Goal: Task Accomplishment & Management: Complete application form

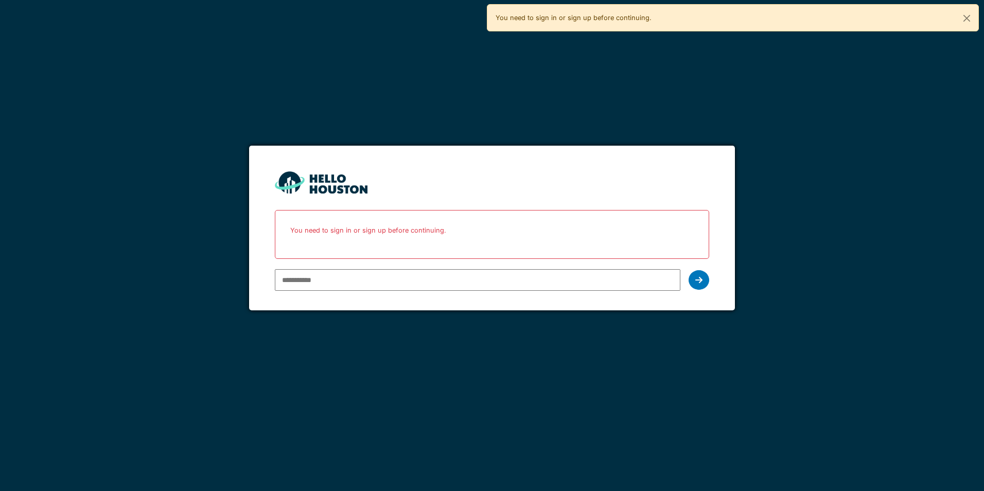
drag, startPoint x: 0, startPoint y: 0, endPoint x: 418, endPoint y: 280, distance: 503.5
click at [418, 282] on input "email" at bounding box center [477, 280] width 405 height 22
type input "**********"
click at [705, 281] on div at bounding box center [699, 280] width 21 height 20
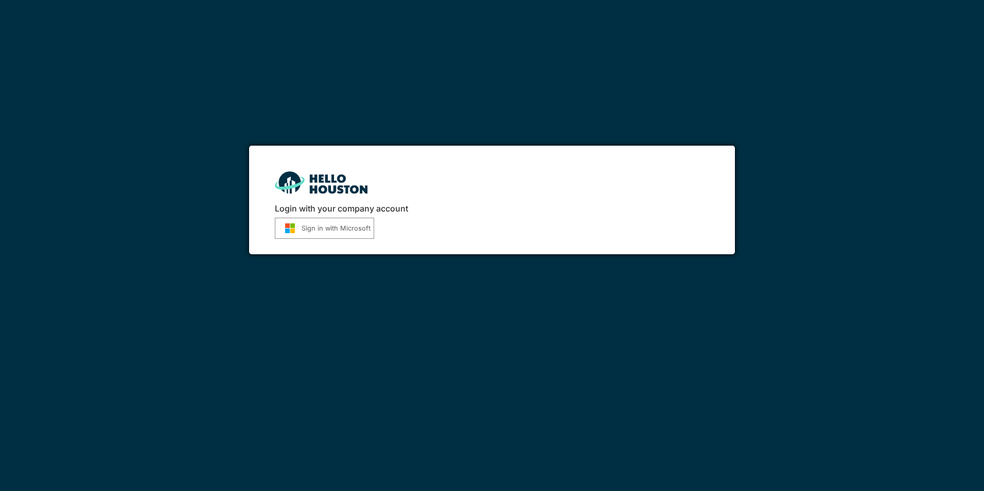
click at [327, 226] on button "Sign in with Microsoft" at bounding box center [324, 228] width 99 height 21
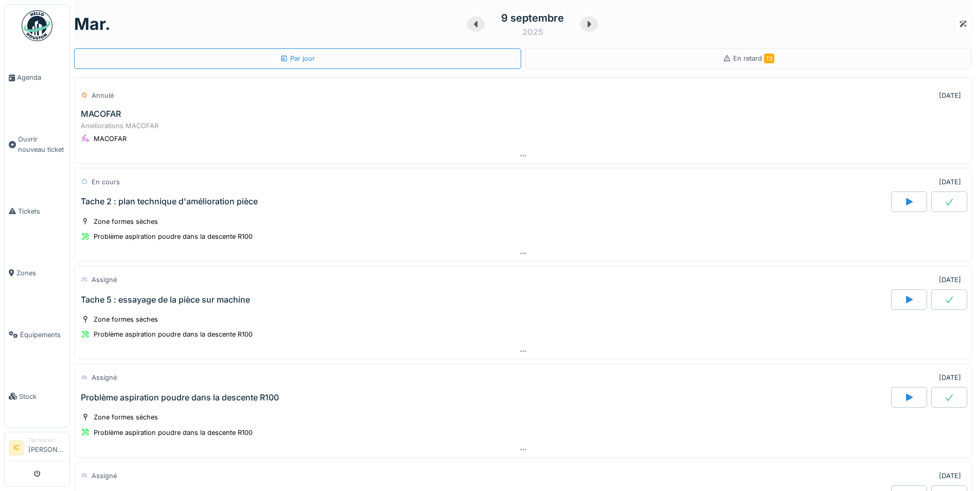
click at [112, 115] on div "MACOFAR" at bounding box center [101, 114] width 40 height 10
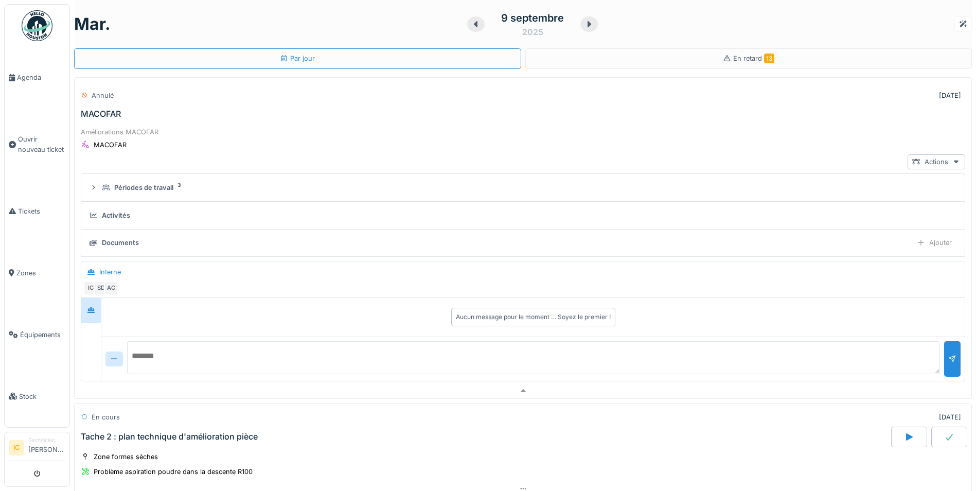
scroll to position [36, 0]
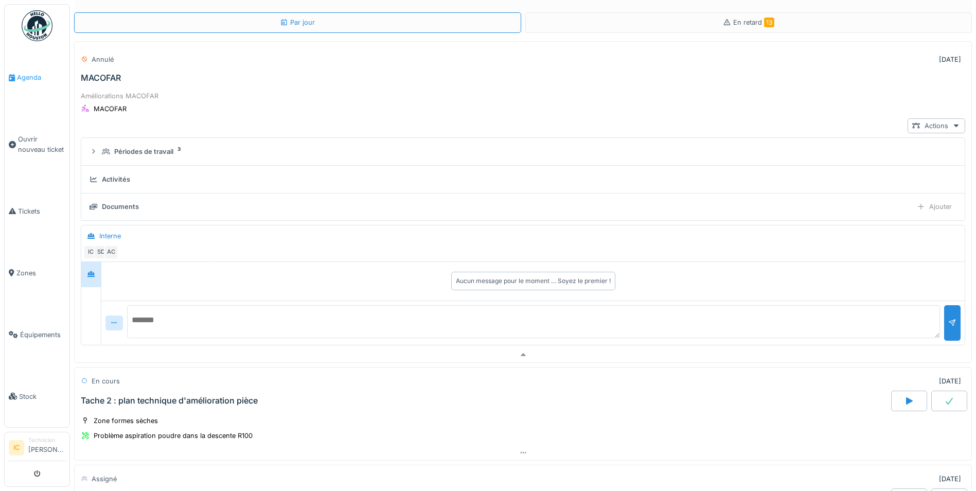
click at [26, 75] on span "Agenda" at bounding box center [41, 78] width 48 height 10
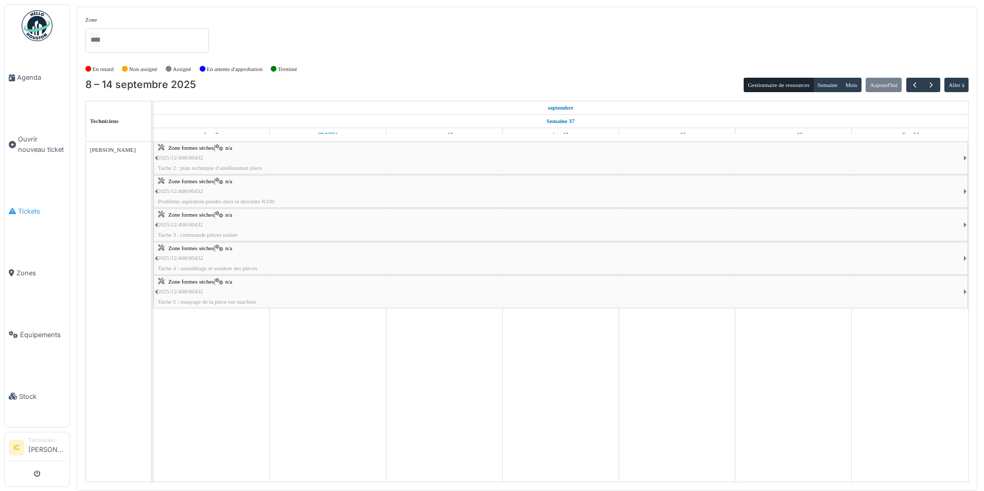
click at [22, 208] on span "Tickets" at bounding box center [41, 211] width 47 height 10
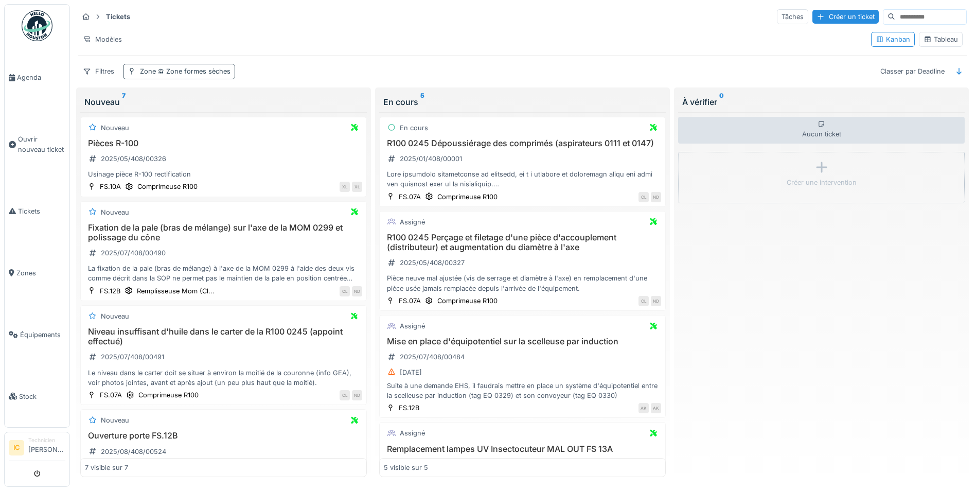
click at [163, 74] on span "Zone formes sèches" at bounding box center [193, 71] width 75 height 8
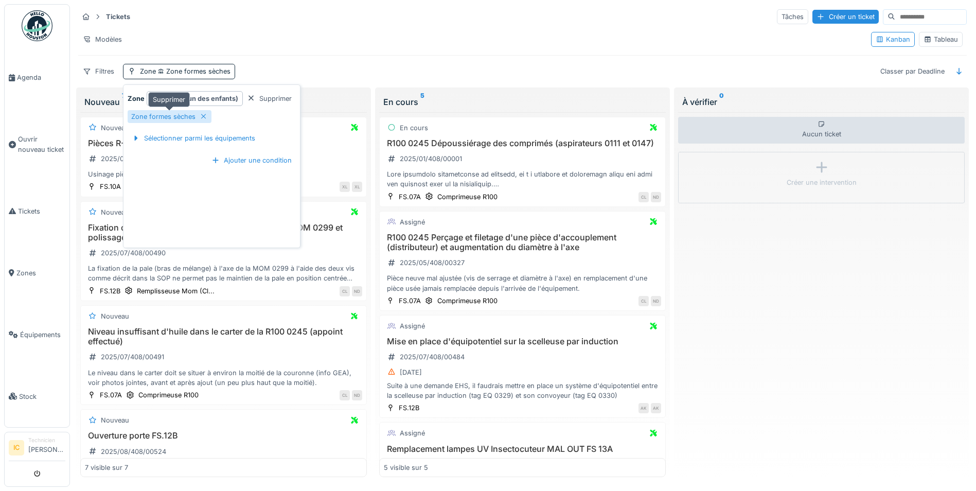
click at [200, 114] on icon at bounding box center [204, 116] width 8 height 7
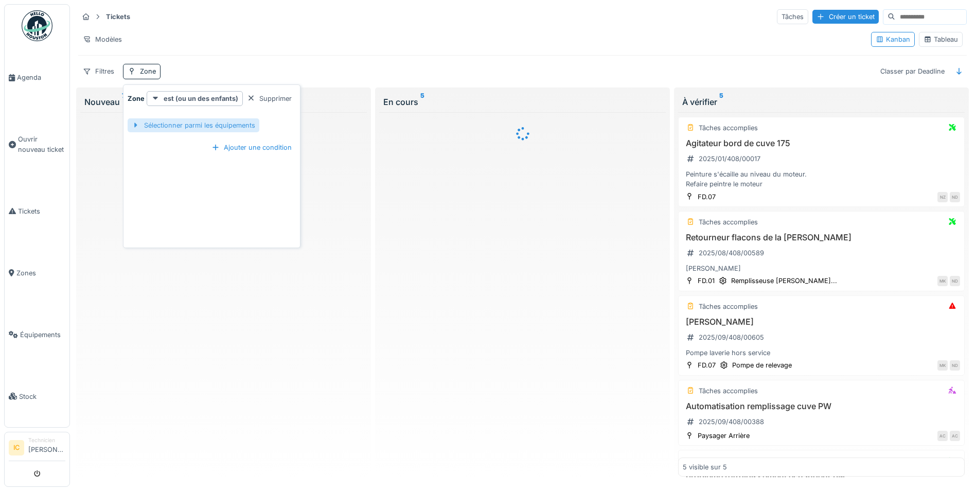
click at [207, 123] on div "Sélectionner parmi les équipements" at bounding box center [194, 125] width 132 height 14
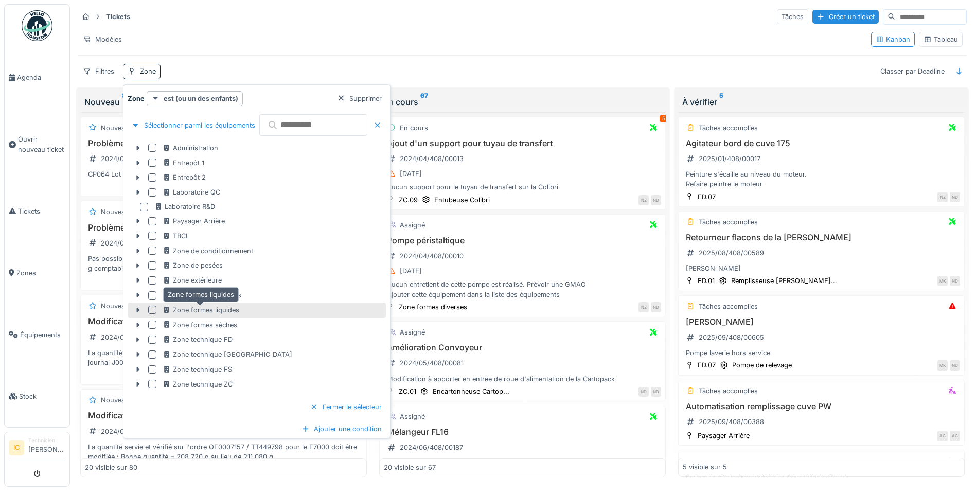
click at [218, 310] on div "Zone formes liquides" at bounding box center [201, 310] width 77 height 10
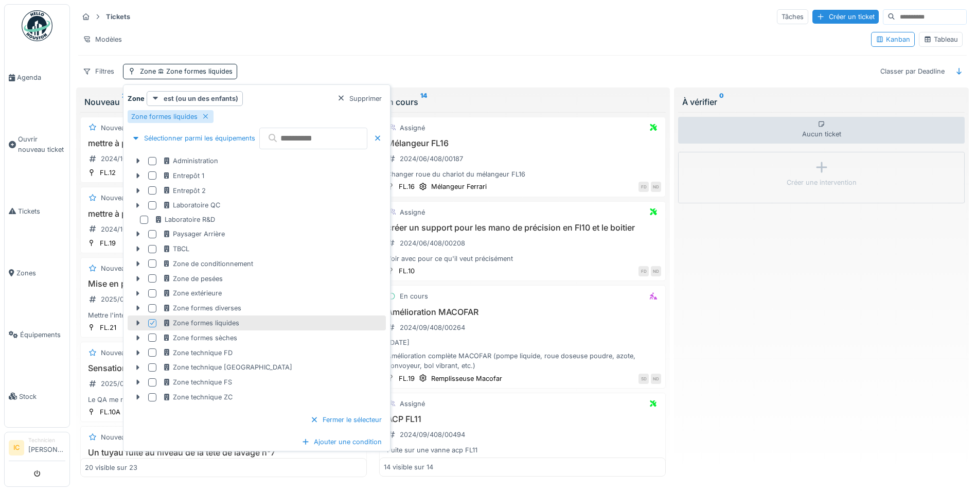
click at [816, 324] on div "Aucun ticket Créer une intervention" at bounding box center [821, 294] width 287 height 365
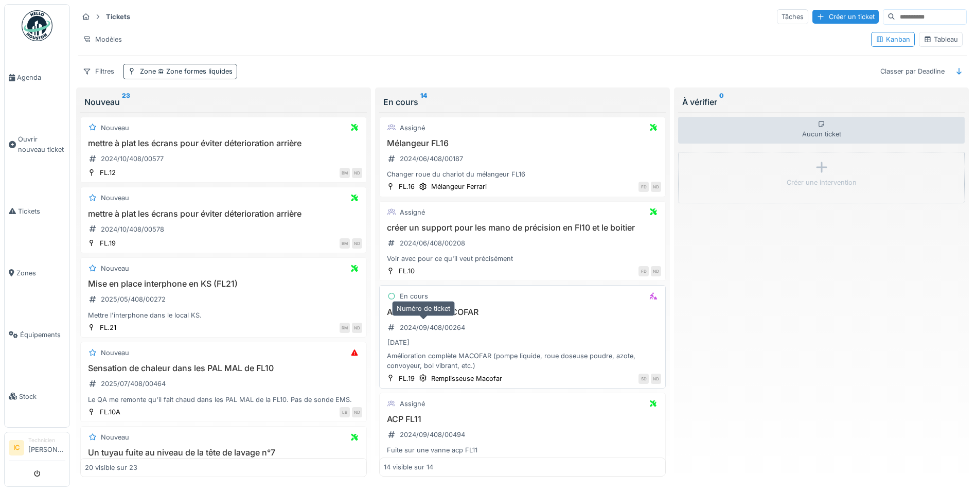
click at [414, 321] on div "2024/09/408/00264" at bounding box center [426, 327] width 85 height 13
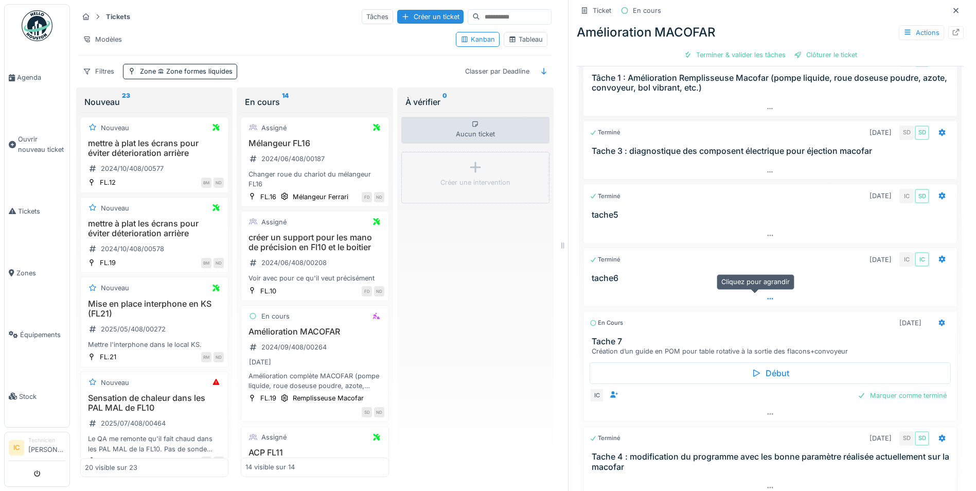
click at [766, 298] on icon at bounding box center [770, 298] width 8 height 7
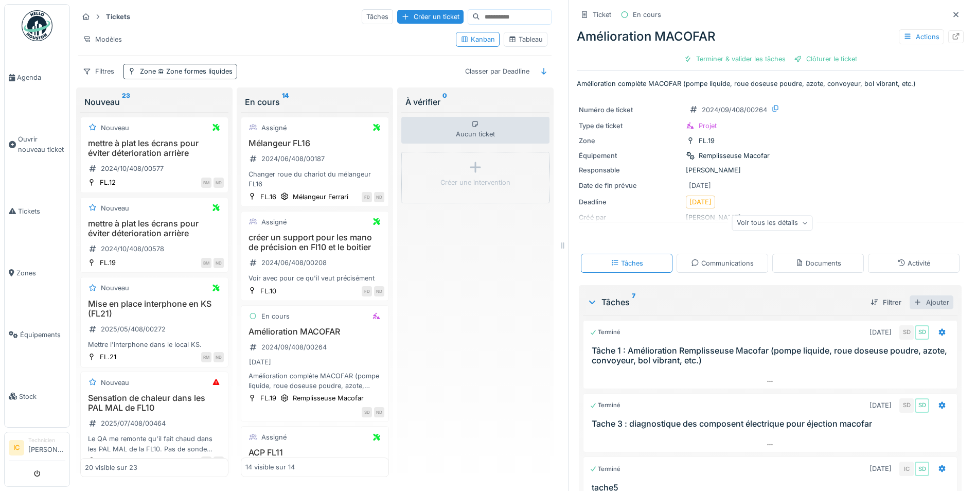
click at [918, 301] on div "Ajouter" at bounding box center [932, 302] width 44 height 14
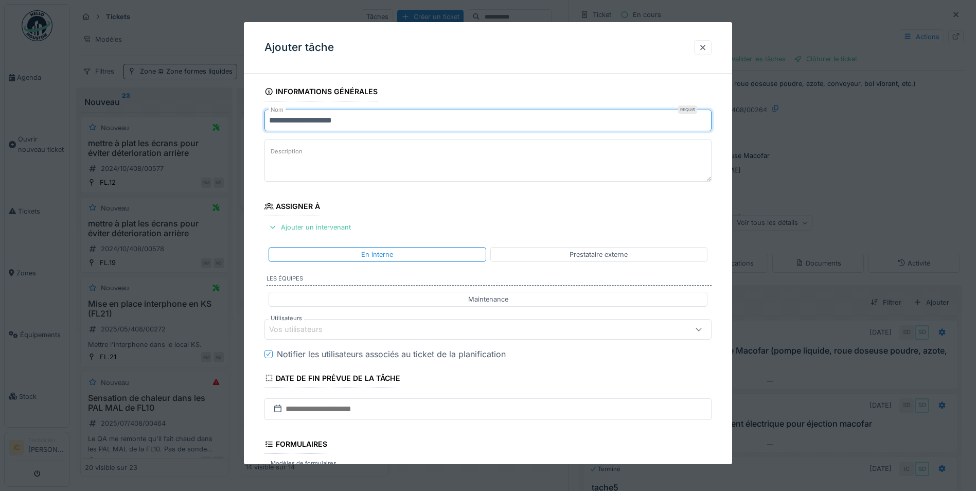
drag, startPoint x: 372, startPoint y: 122, endPoint x: 145, endPoint y: 119, distance: 226.5
click at [145, 119] on div "**********" at bounding box center [523, 245] width 906 height 491
type input "*"
type input "*******"
click at [320, 158] on textarea "Description" at bounding box center [488, 160] width 447 height 42
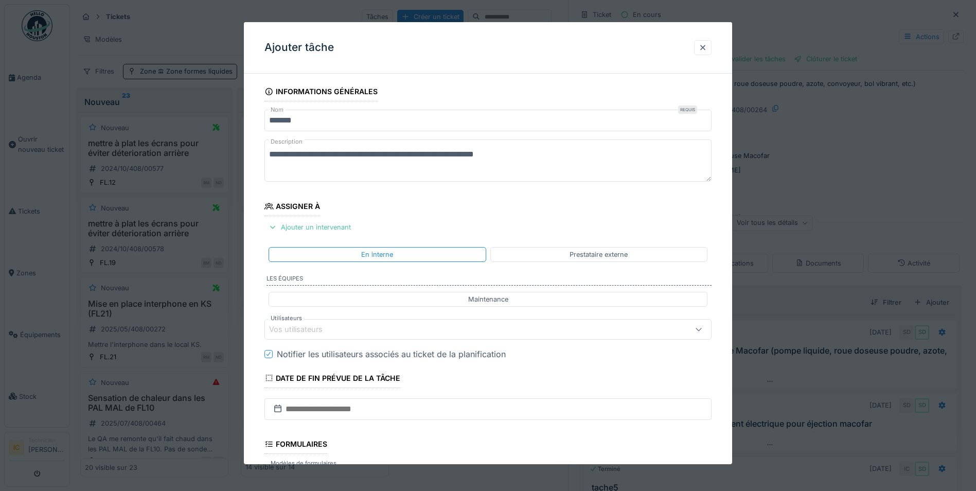
click at [303, 153] on textarea "**********" at bounding box center [488, 160] width 447 height 42
type textarea "**********"
drag, startPoint x: 535, startPoint y: 155, endPoint x: 232, endPoint y: 154, distance: 303.2
click at [232, 154] on div "**********" at bounding box center [523, 245] width 906 height 491
click at [300, 153] on label "Description" at bounding box center [287, 151] width 36 height 13
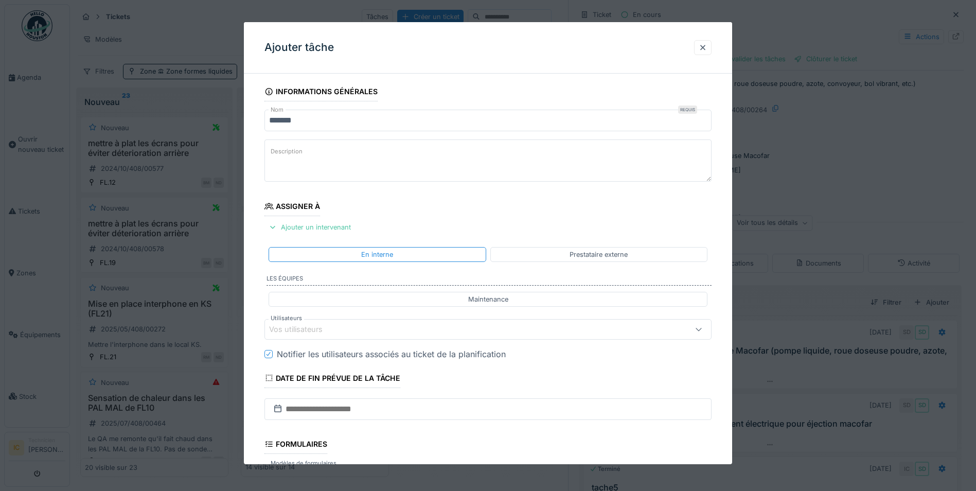
click at [300, 153] on textarea "Description" at bounding box center [488, 160] width 447 height 42
paste textarea "**********"
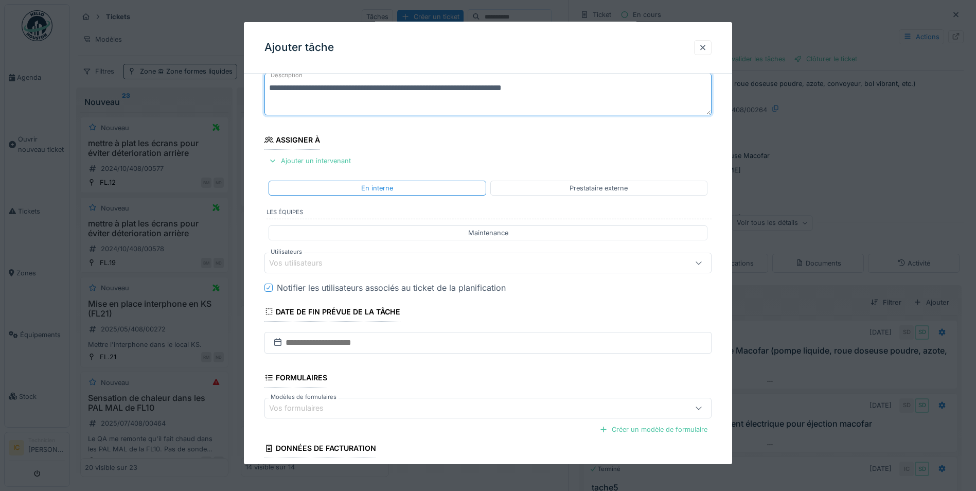
scroll to position [103, 0]
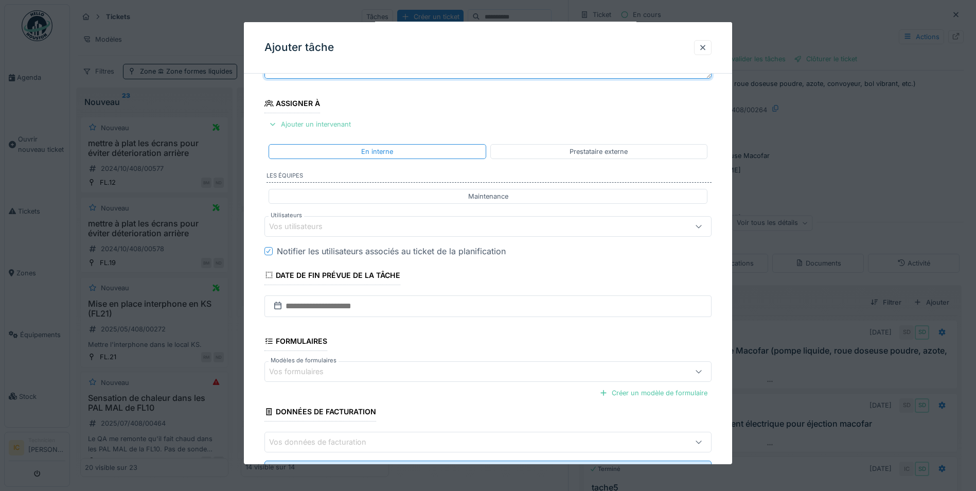
type textarea "**********"
click at [310, 125] on div "Ajouter un intervenant" at bounding box center [310, 124] width 91 height 14
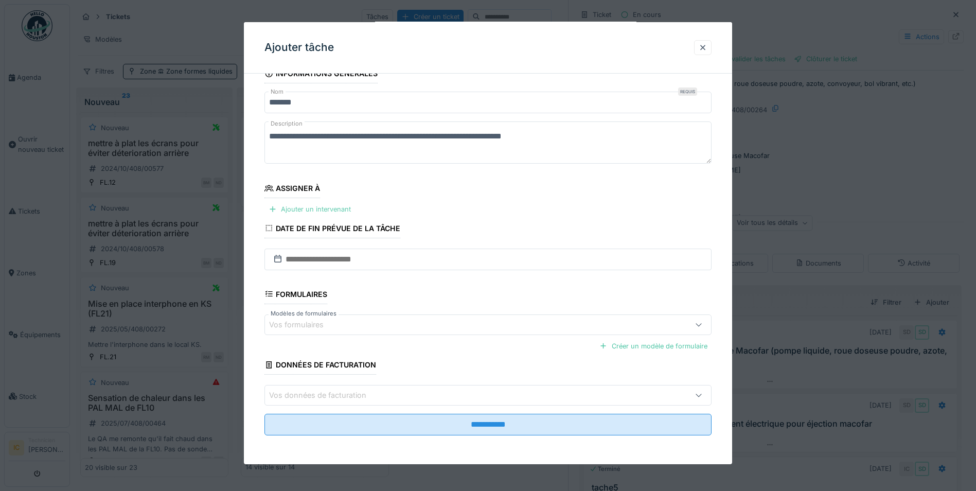
scroll to position [8, 0]
click at [295, 183] on div "Assigner à" at bounding box center [293, 190] width 56 height 18
click at [310, 209] on div "Ajouter un intervenant" at bounding box center [310, 209] width 91 height 14
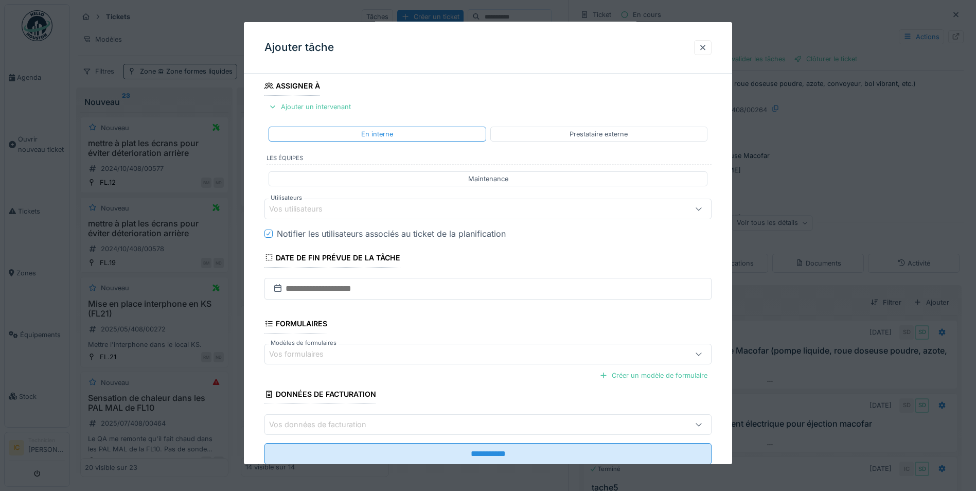
scroll to position [121, 0]
click at [700, 208] on icon at bounding box center [699, 208] width 8 height 7
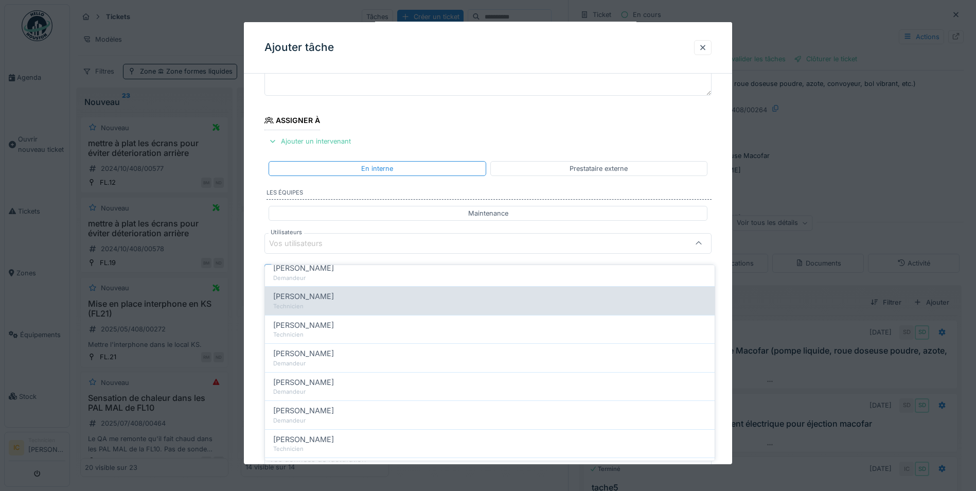
scroll to position [412, 0]
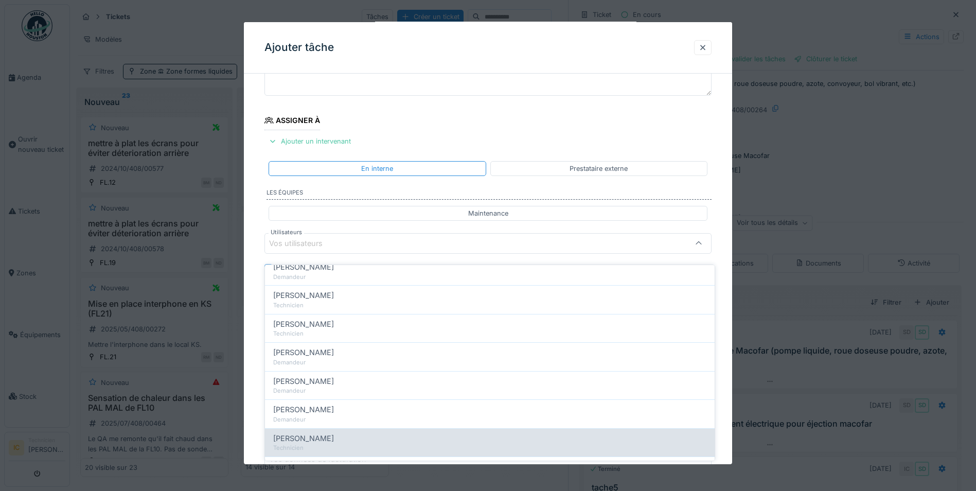
click at [317, 433] on span "[PERSON_NAME]" at bounding box center [303, 438] width 61 height 11
type input "****"
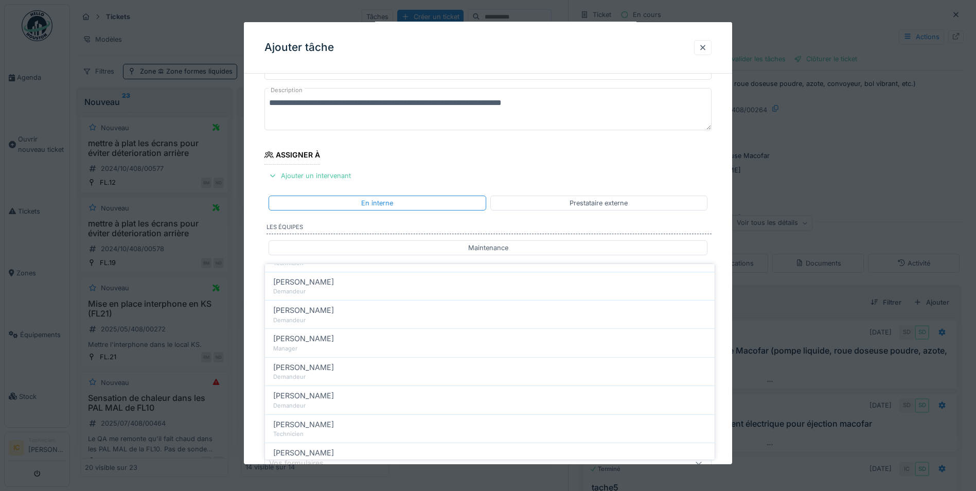
scroll to position [103, 0]
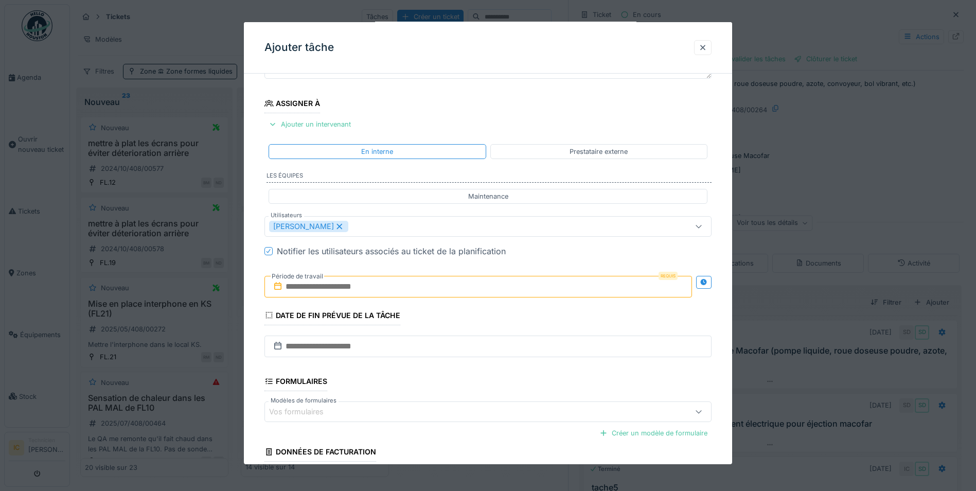
click at [730, 350] on div "**********" at bounding box center [488, 265] width 488 height 572
click at [304, 316] on div "Date de fin prévue de la tâche" at bounding box center [333, 317] width 136 height 18
click at [312, 344] on input "text" at bounding box center [488, 347] width 447 height 22
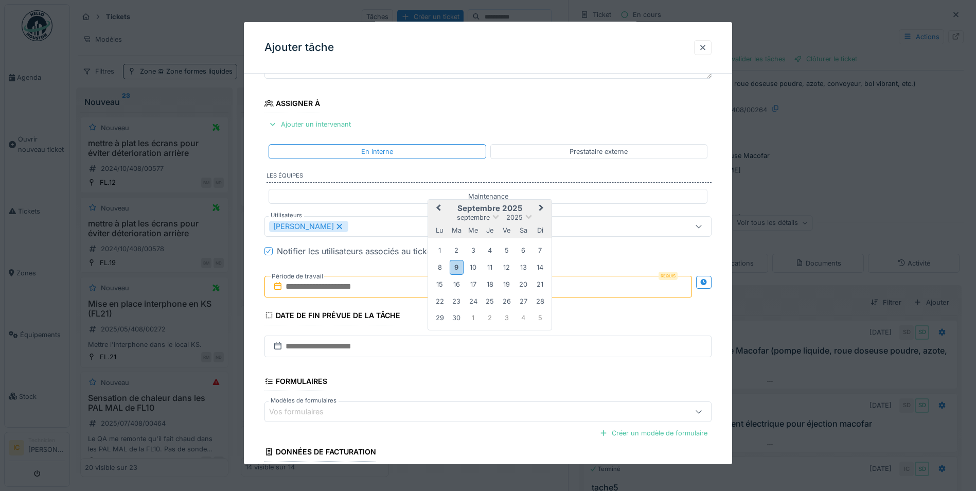
click at [541, 209] on span "Next Month" at bounding box center [541, 208] width 0 height 12
click at [541, 209] on span "Next Month" at bounding box center [541, 209] width 0 height 12
click at [537, 317] on div "30" at bounding box center [540, 318] width 14 height 14
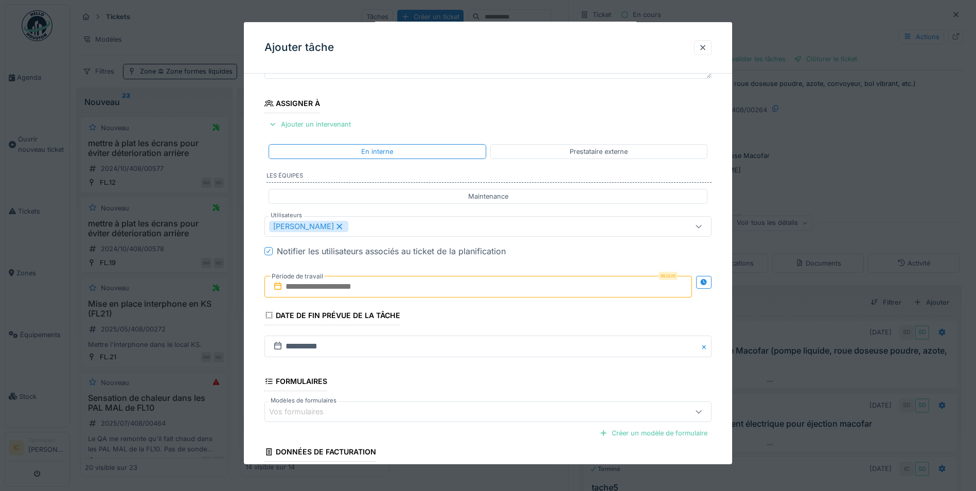
click at [318, 288] on input "text" at bounding box center [479, 287] width 428 height 22
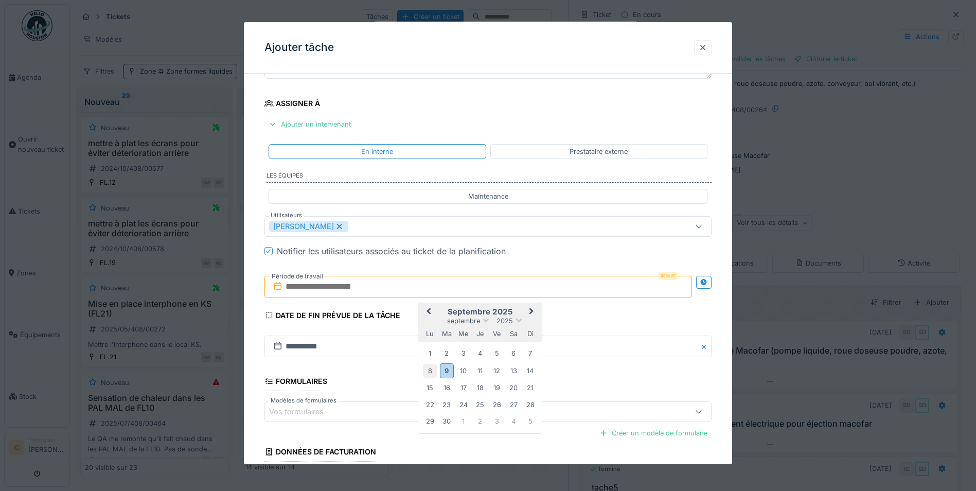
click at [430, 370] on div "8" at bounding box center [430, 371] width 14 height 14
click at [445, 370] on div "9" at bounding box center [447, 370] width 14 height 15
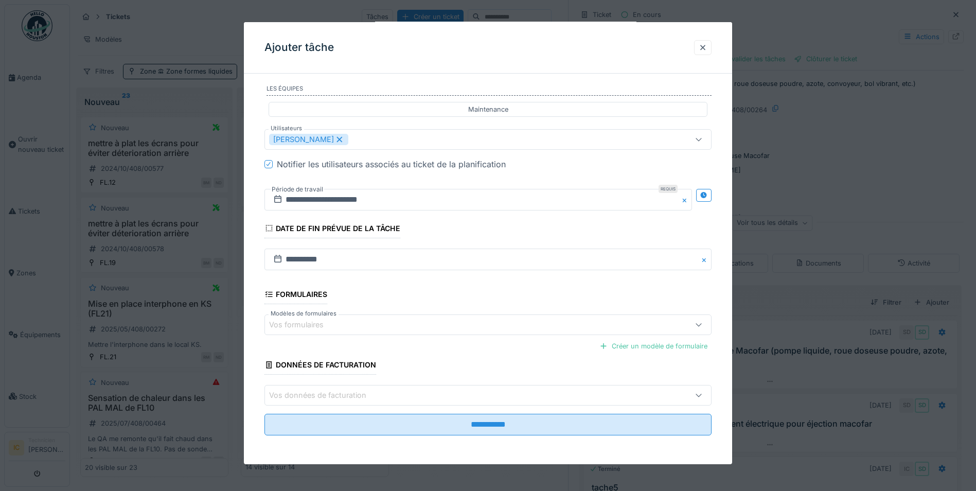
scroll to position [8, 0]
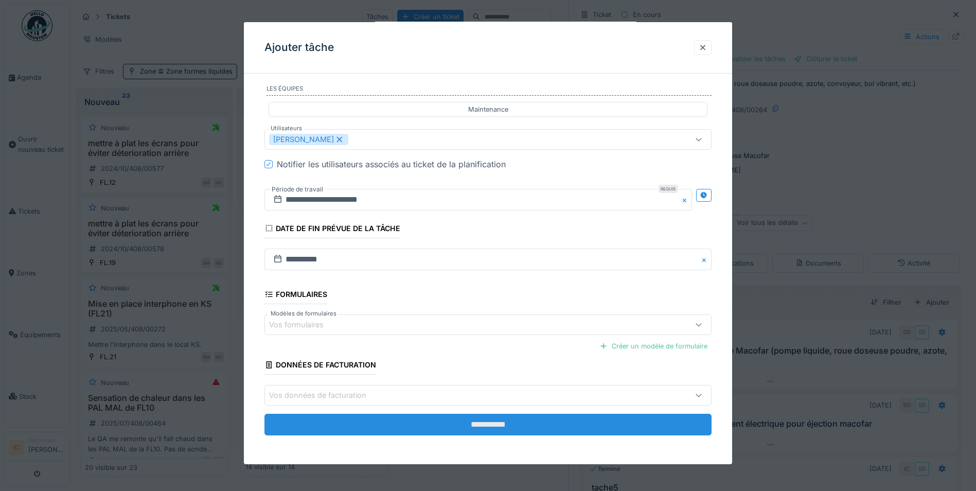
click at [471, 429] on input "**********" at bounding box center [488, 425] width 447 height 22
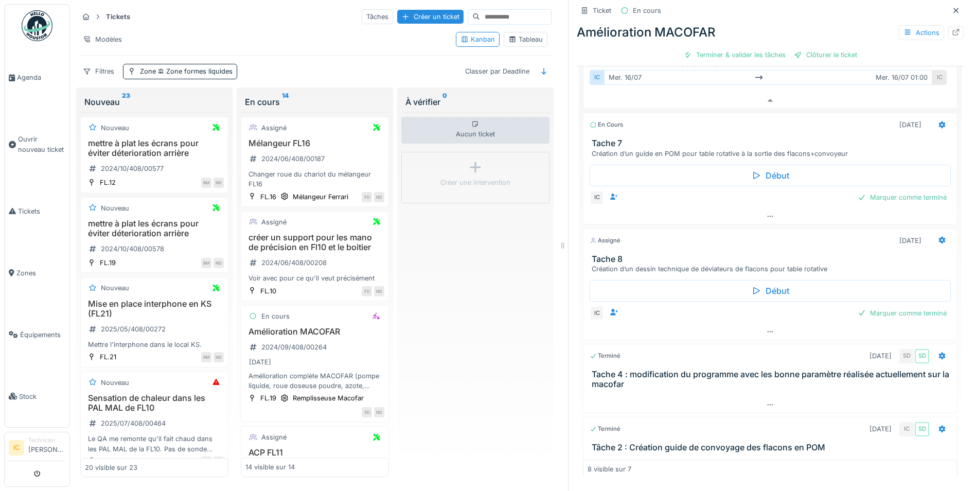
scroll to position [198, 0]
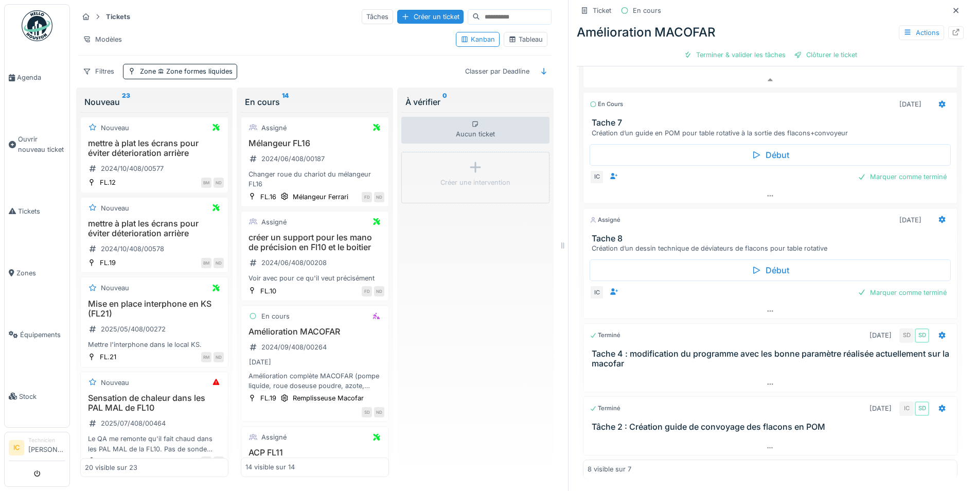
click at [619, 235] on h3 "Tache 8" at bounding box center [772, 239] width 361 height 10
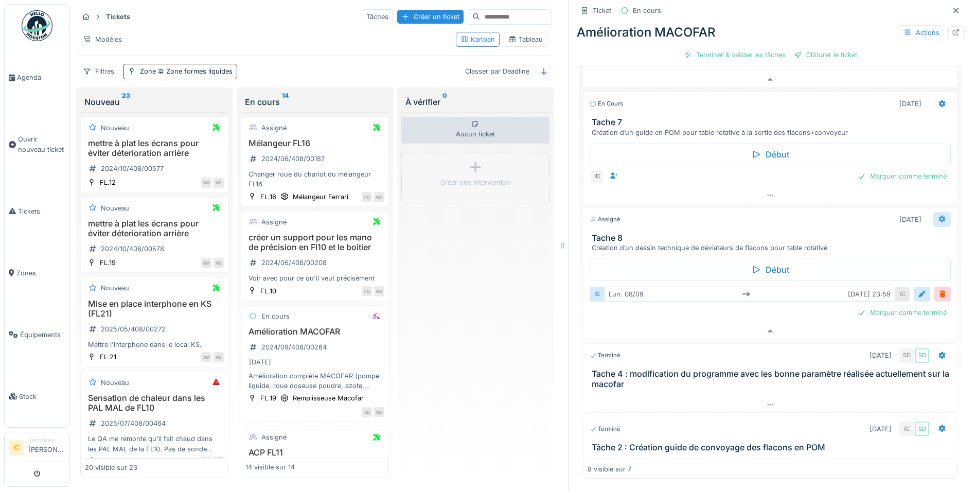
click at [939, 216] on icon at bounding box center [942, 219] width 7 height 7
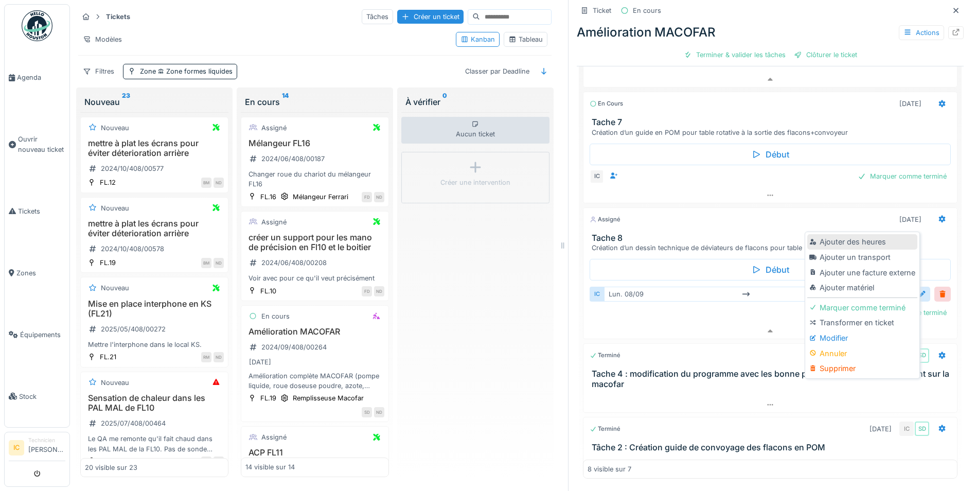
click at [848, 234] on div "Ajouter des heures" at bounding box center [863, 241] width 110 height 15
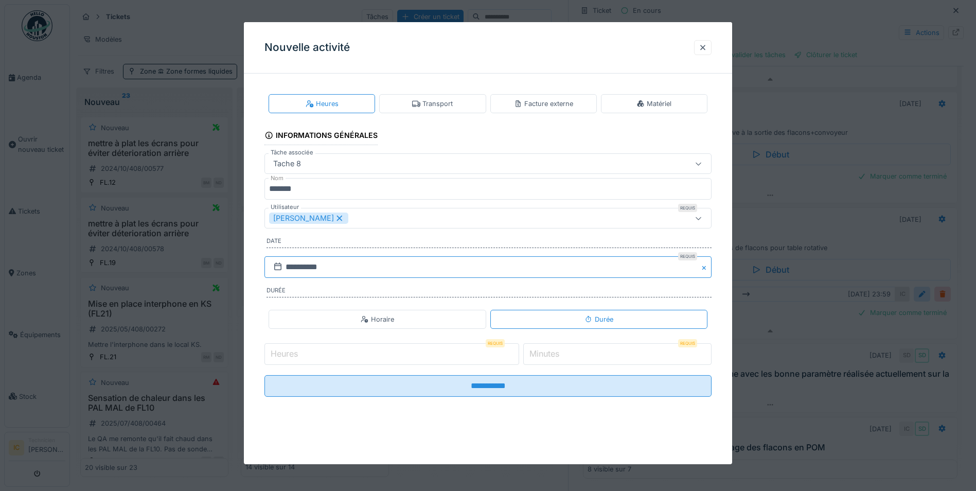
click at [490, 259] on input "**********" at bounding box center [488, 267] width 447 height 22
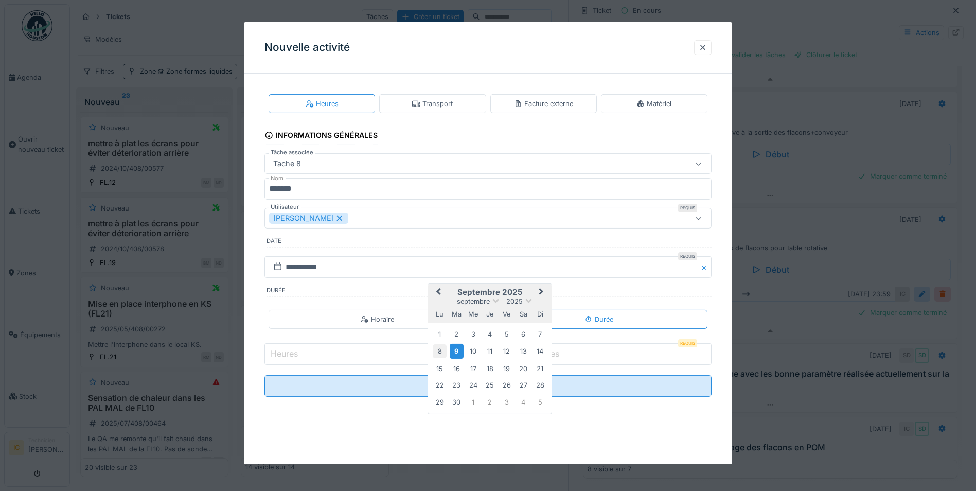
click at [441, 352] on div "8" at bounding box center [440, 351] width 14 height 14
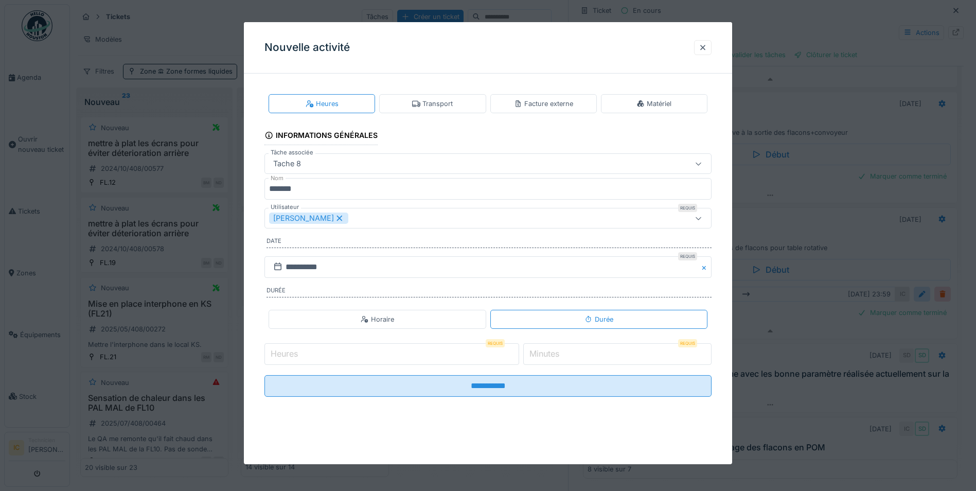
click at [433, 355] on input "Heures" at bounding box center [392, 354] width 255 height 22
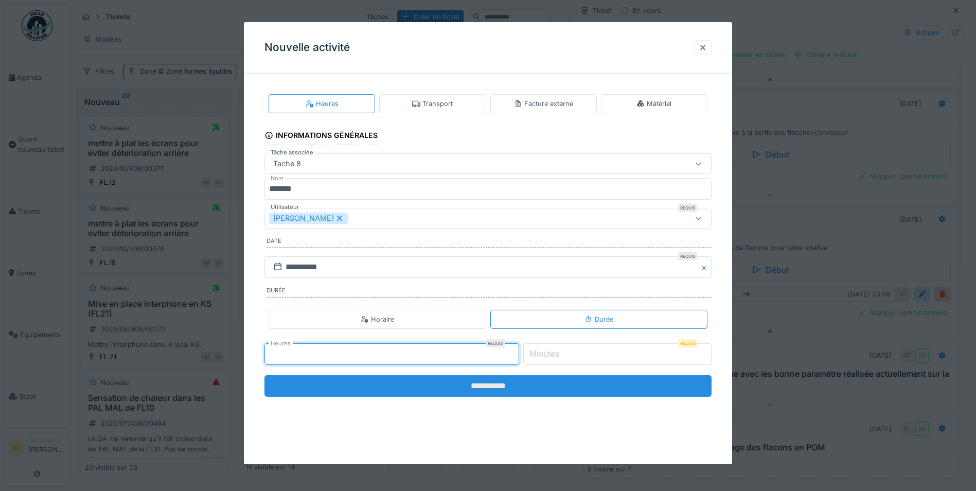
type input "*"
click at [477, 386] on input "**********" at bounding box center [488, 386] width 447 height 22
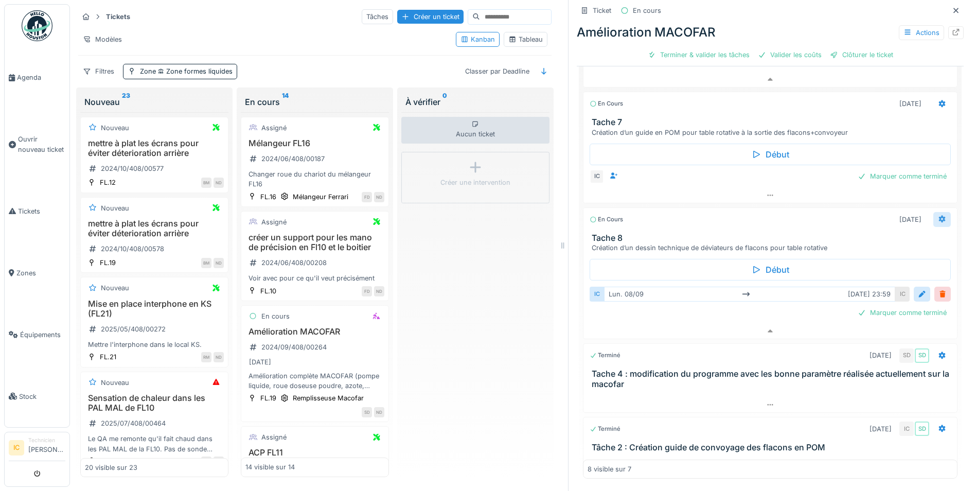
click at [938, 216] on icon at bounding box center [942, 219] width 8 height 7
click at [680, 314] on div "Début IC lun. 08/09 mar. 09/09 23:59 IC Marquer comme terminé" at bounding box center [770, 288] width 375 height 71
click at [939, 216] on icon at bounding box center [942, 219] width 7 height 7
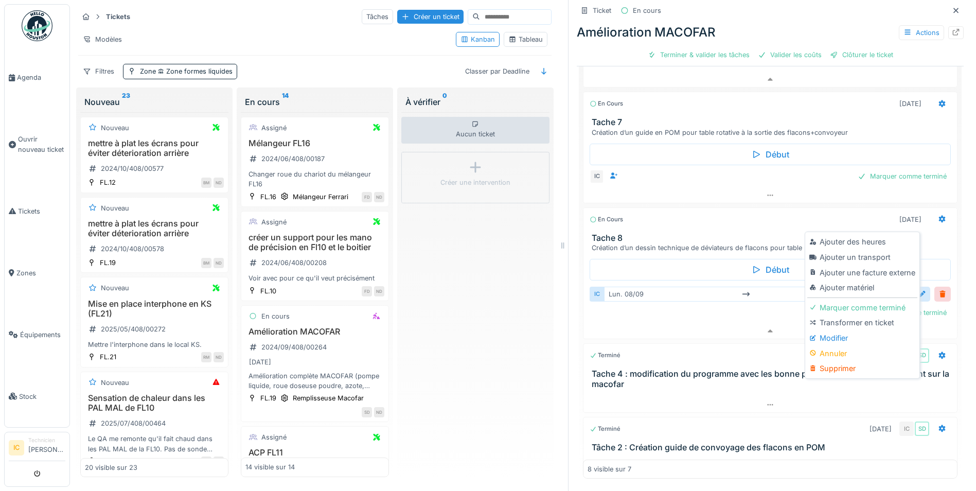
click at [932, 243] on div "Tache 8 Création d’un dessin technique de déviateurs de flacons pour table rota…" at bounding box center [771, 243] width 374 height 20
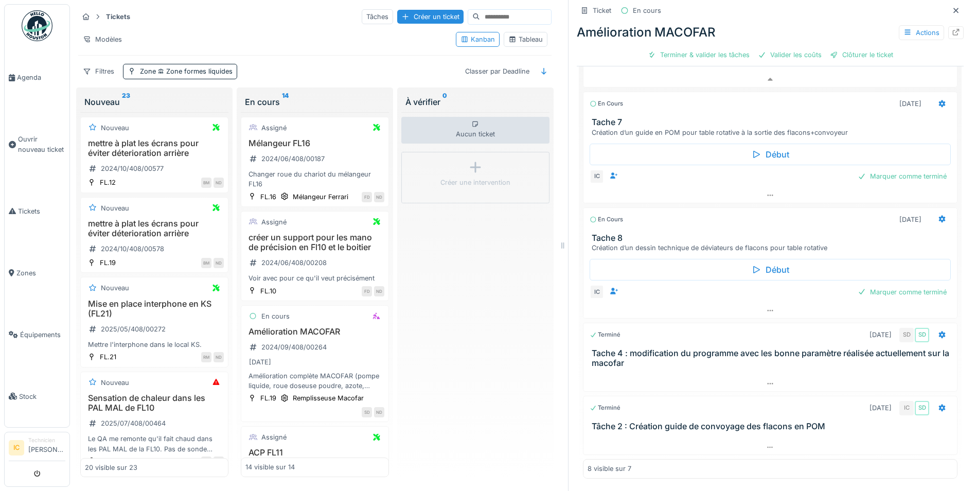
click at [594, 233] on h3 "Tache 8" at bounding box center [772, 238] width 361 height 10
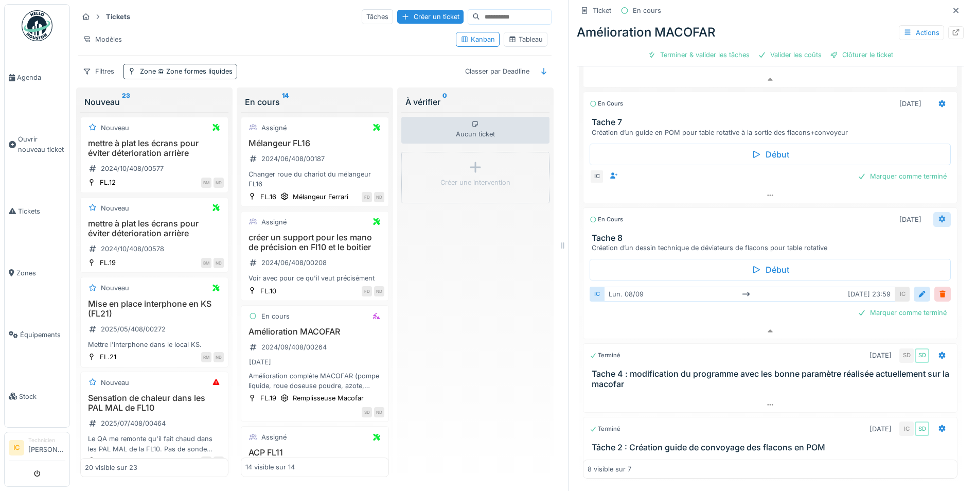
click at [934, 217] on div at bounding box center [943, 219] width 18 height 15
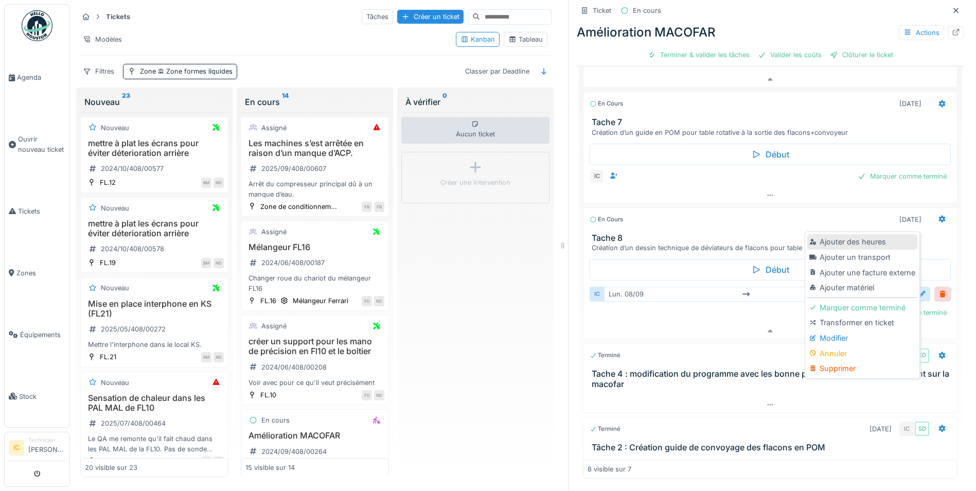
click at [877, 237] on div "Ajouter des heures" at bounding box center [863, 241] width 110 height 15
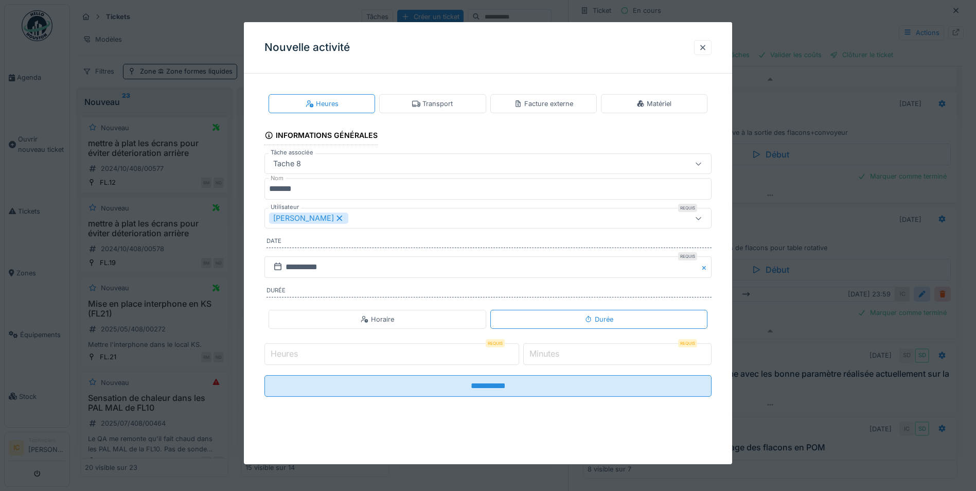
scroll to position [8, 0]
click at [485, 354] on input "Heures" at bounding box center [392, 354] width 255 height 22
type input "*"
drag, startPoint x: 562, startPoint y: 356, endPoint x: 434, endPoint y: 331, distance: 130.0
click at [434, 331] on fieldset "**********" at bounding box center [488, 243] width 447 height 323
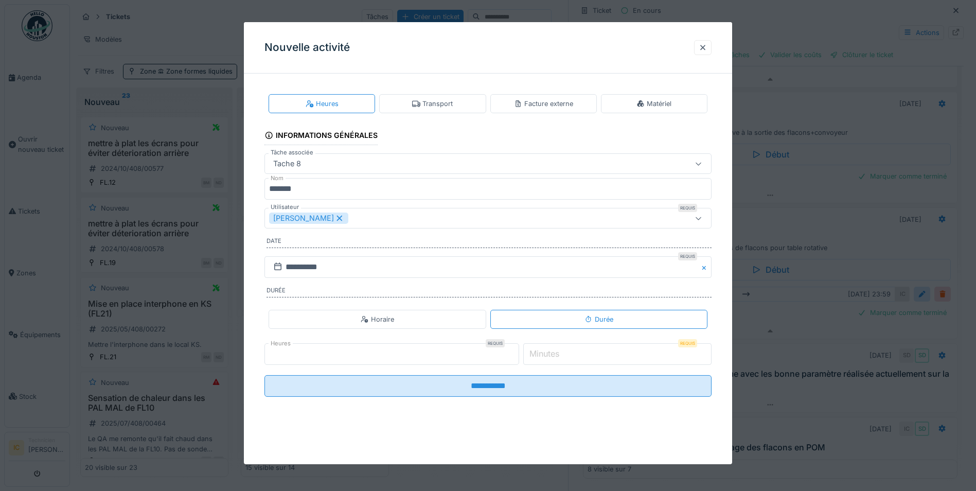
drag, startPoint x: 588, startPoint y: 352, endPoint x: 570, endPoint y: 354, distance: 18.1
click at [588, 353] on input "*" at bounding box center [617, 354] width 188 height 22
drag, startPoint x: 542, startPoint y: 352, endPoint x: 527, endPoint y: 352, distance: 14.9
click at [527, 352] on div "Heures Requis * Minutes Requis *" at bounding box center [488, 354] width 447 height 26
drag, startPoint x: 527, startPoint y: 352, endPoint x: 551, endPoint y: 353, distance: 23.7
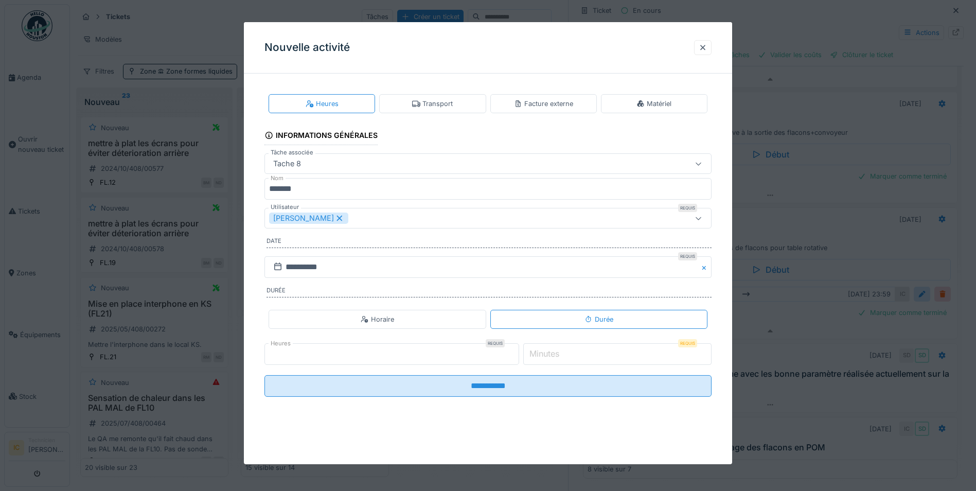
click at [551, 353] on label "Minutes" at bounding box center [545, 353] width 34 height 12
click at [551, 353] on input "*" at bounding box center [617, 354] width 188 height 22
drag, startPoint x: 556, startPoint y: 356, endPoint x: 534, endPoint y: 355, distance: 21.6
click at [534, 355] on input "**" at bounding box center [617, 354] width 188 height 22
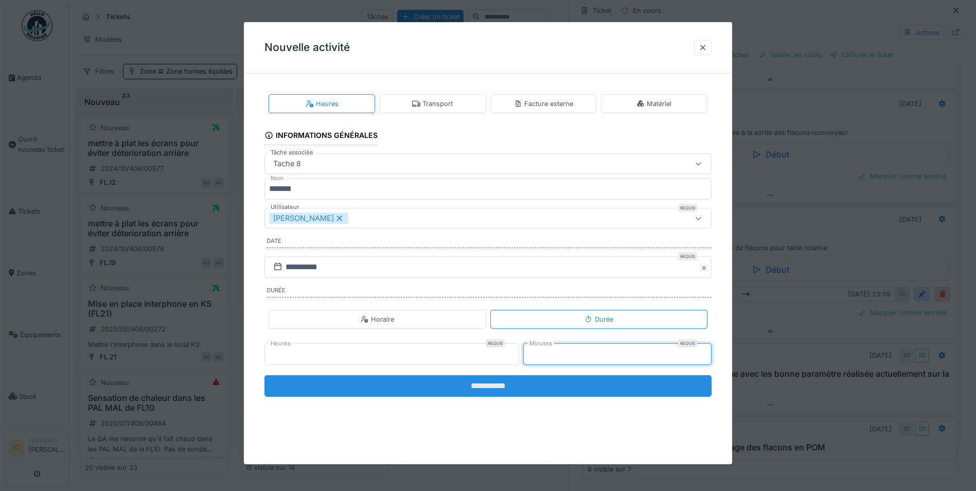
type input "*"
click at [509, 387] on input "**********" at bounding box center [488, 386] width 447 height 22
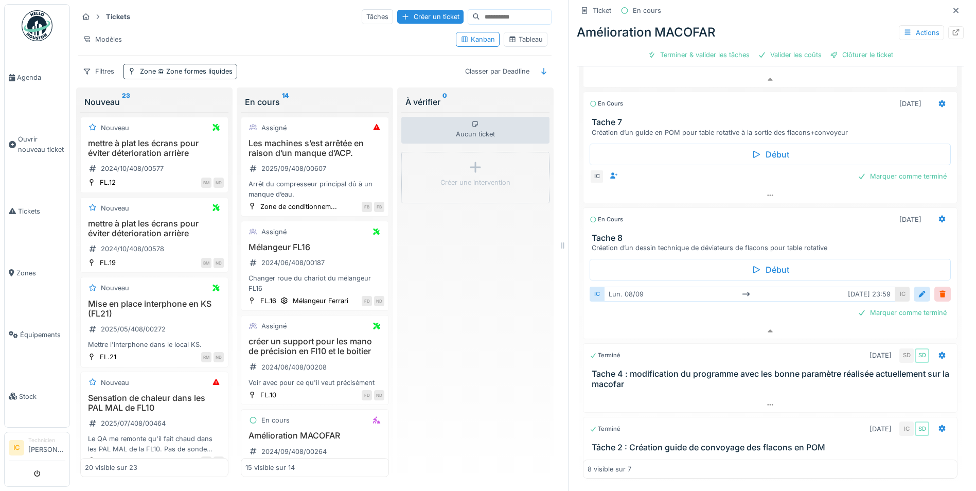
scroll to position [0, 0]
click at [949, 38] on div "Ticket En cours Amélioration MACOFAR Actions Terminer & valider les tâches Vali…" at bounding box center [770, 245] width 404 height 491
click at [949, 33] on div at bounding box center [956, 32] width 15 height 13
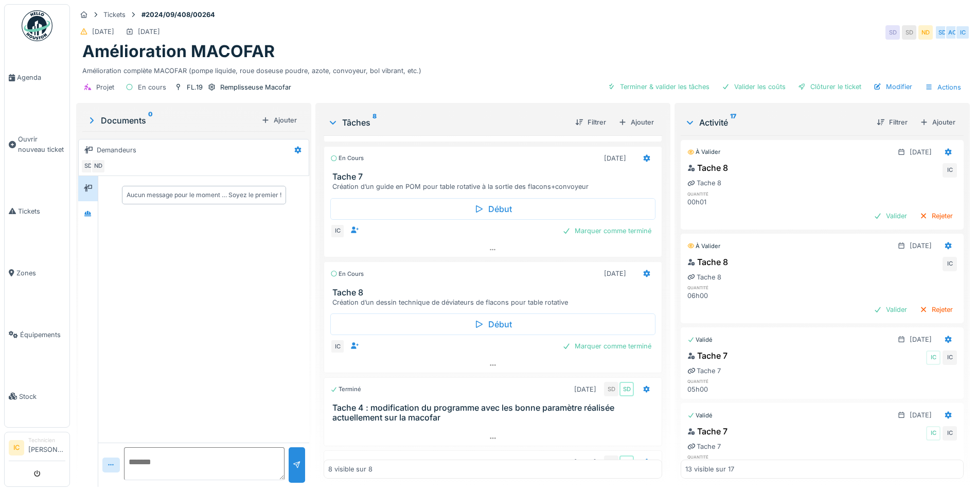
scroll to position [51, 0]
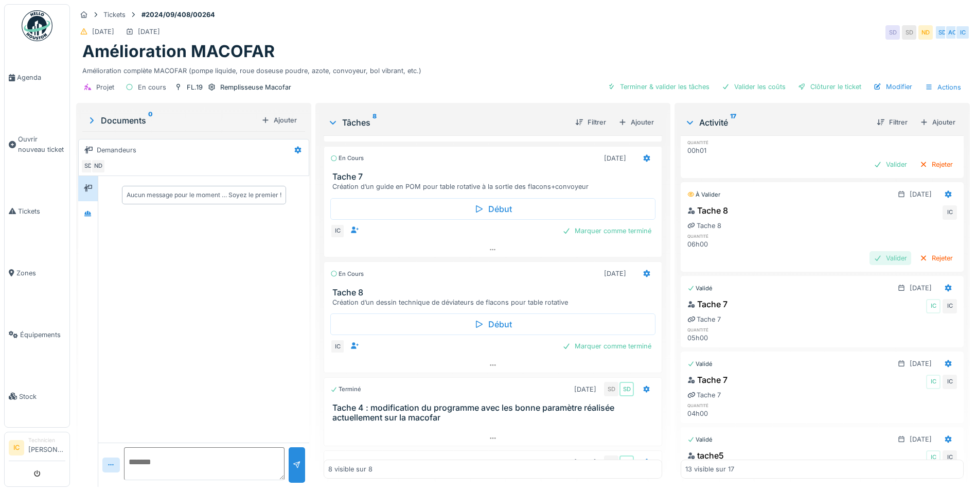
click at [870, 260] on div "Valider" at bounding box center [891, 258] width 42 height 14
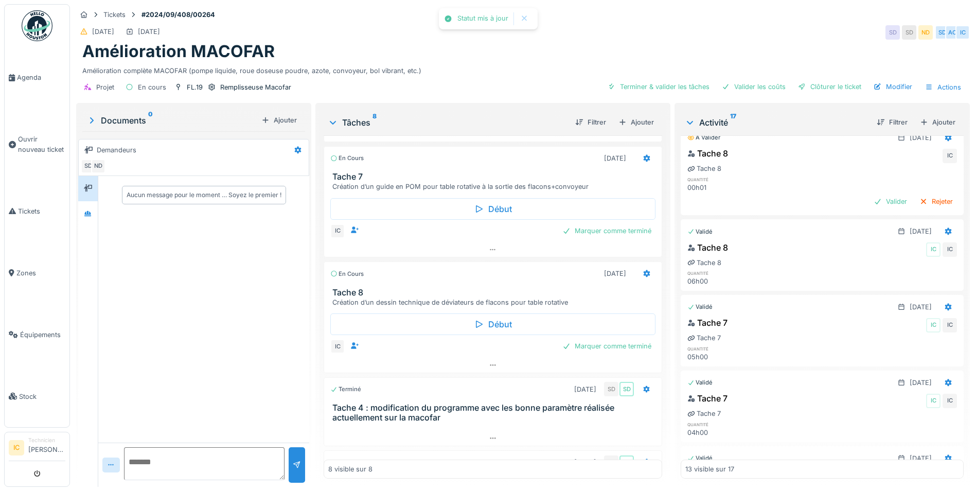
scroll to position [0, 0]
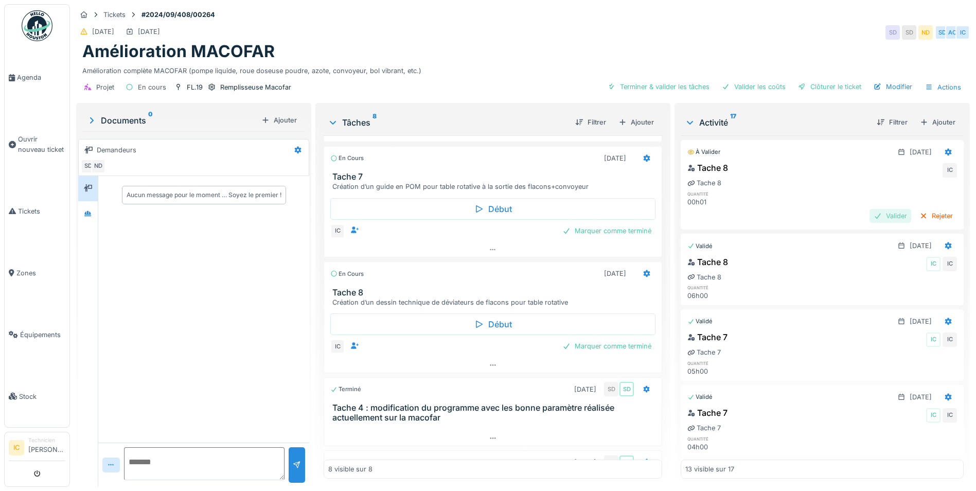
click at [870, 216] on div "Valider" at bounding box center [891, 216] width 42 height 14
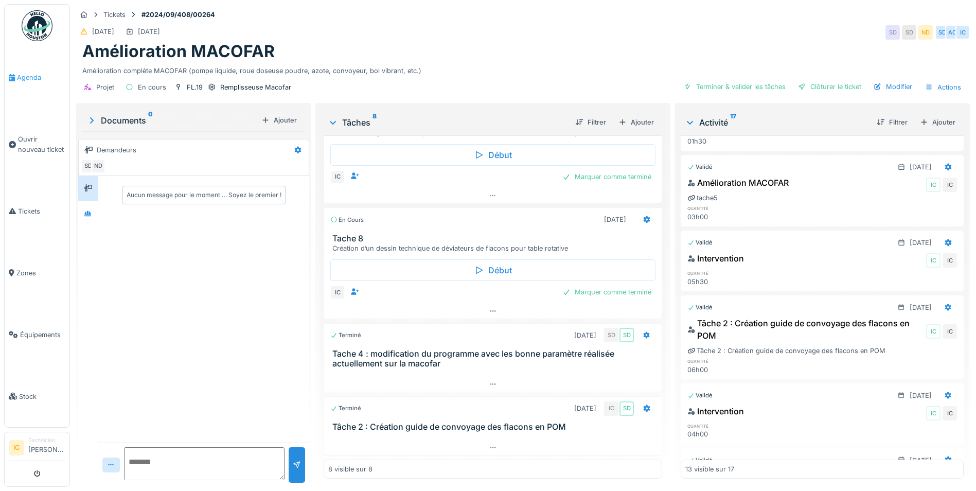
click at [21, 75] on span "Agenda" at bounding box center [41, 78] width 48 height 10
